Goal: Find specific page/section: Find specific page/section

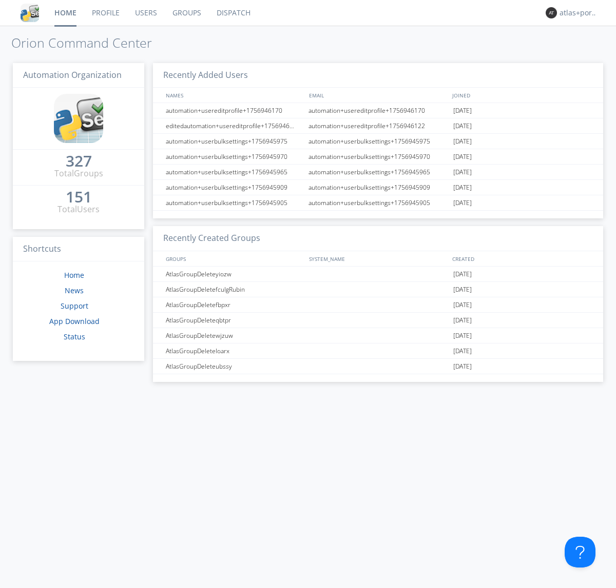
click at [232, 13] on link "Dispatch" at bounding box center [233, 13] width 49 height 26
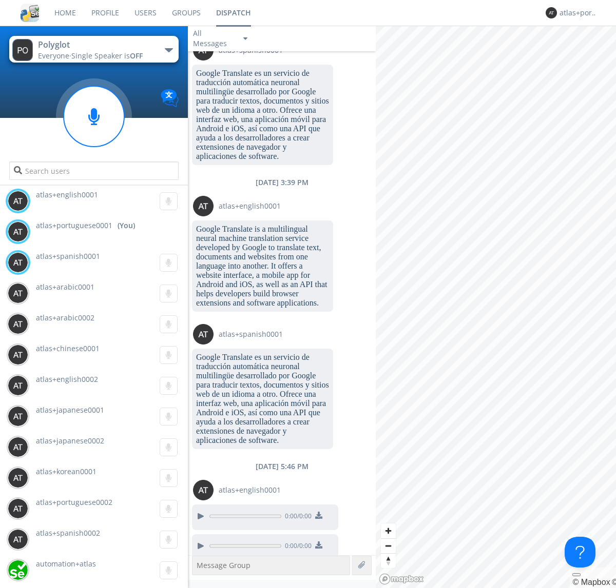
scroll to position [1376, 0]
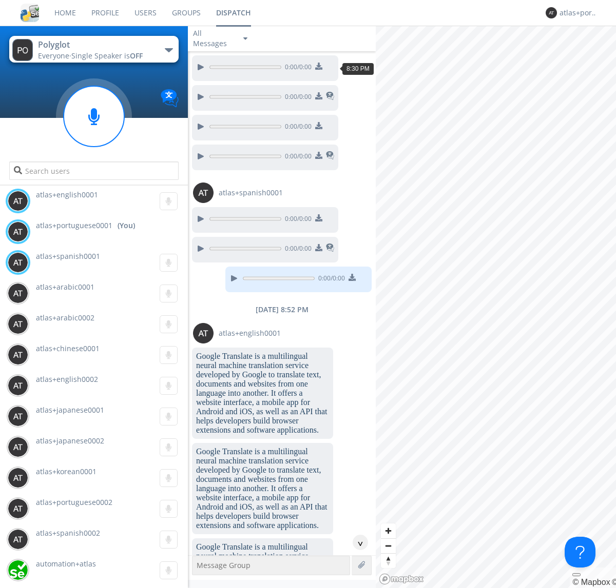
scroll to position [78, 0]
click at [356, 543] on div "^" at bounding box center [359, 542] width 15 height 15
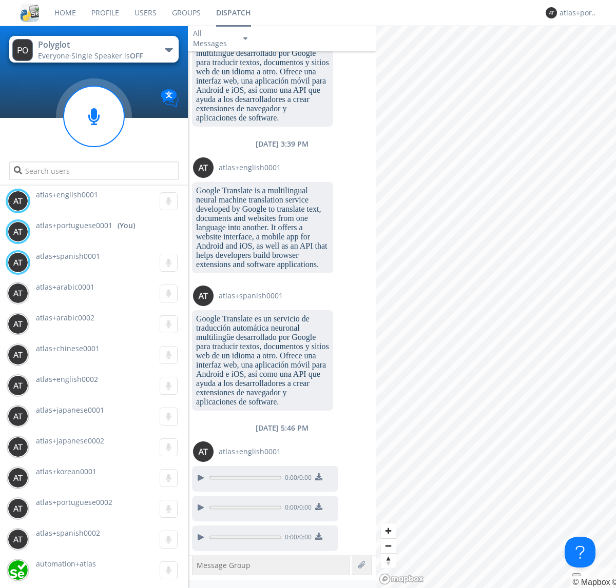
scroll to position [1435, 0]
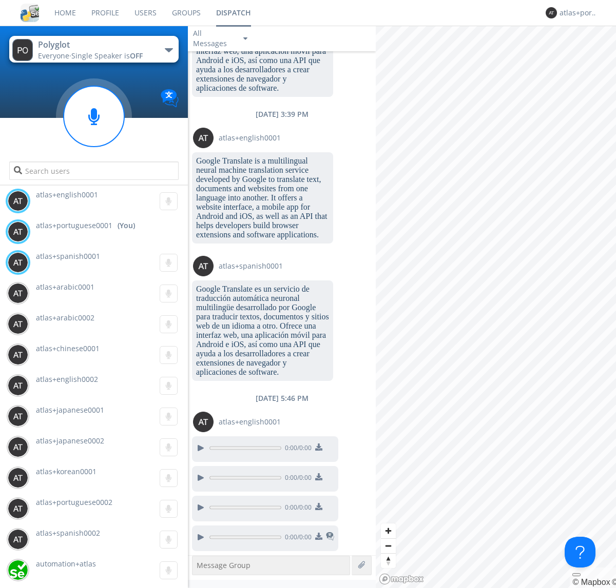
click at [318, 538] on img at bounding box center [318, 536] width 7 height 7
